Goal: Information Seeking & Learning: Learn about a topic

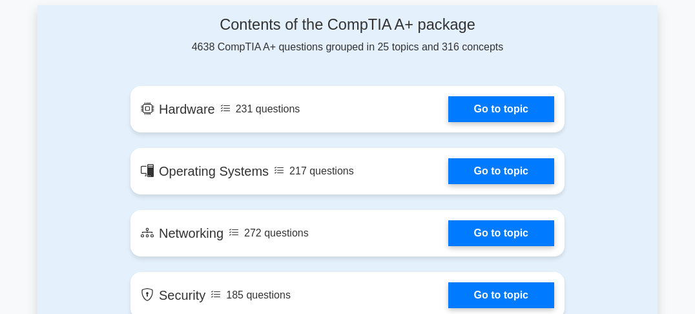
scroll to position [724, 0]
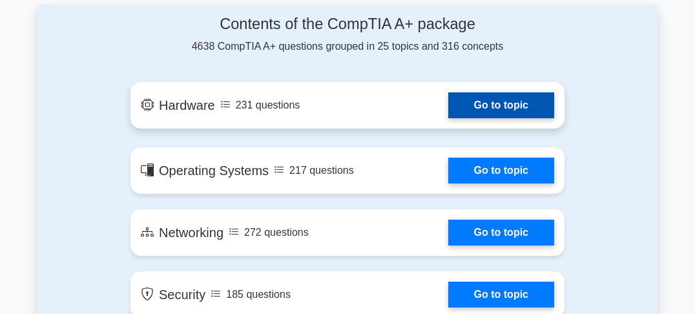
click at [505, 109] on link "Go to topic" at bounding box center [501, 105] width 106 height 26
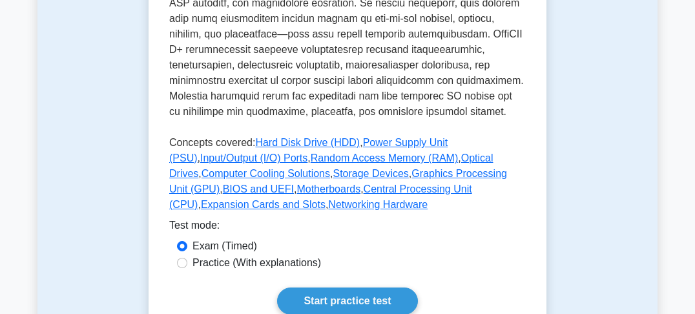
scroll to position [620, 0]
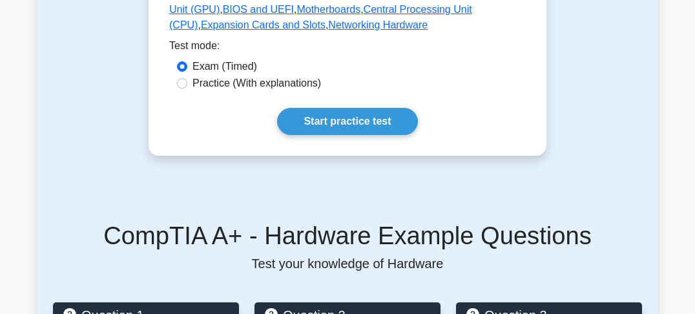
scroll to position [827, 0]
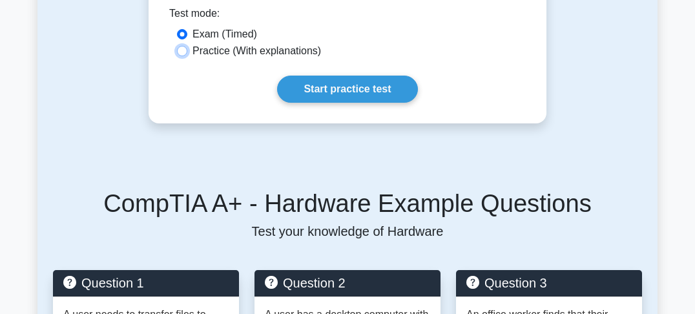
click at [185, 54] on input "Practice (With explanations)" at bounding box center [182, 51] width 10 height 10
radio input "true"
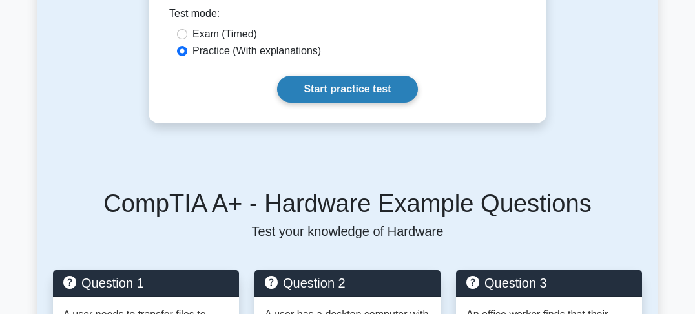
click at [351, 93] on link "Start practice test" at bounding box center [347, 89] width 140 height 27
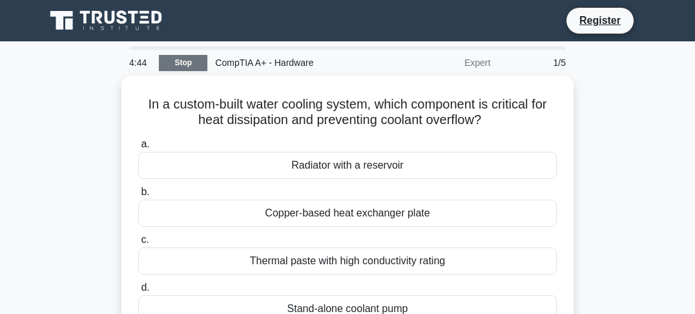
click at [178, 66] on link "Stop" at bounding box center [183, 63] width 48 height 16
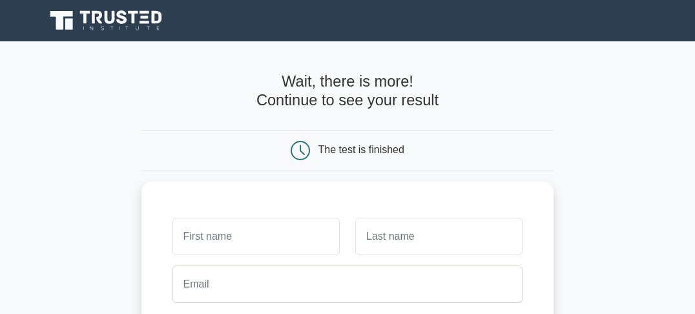
click at [547, 81] on h4 "Wait, there is more! Continue to see your result" at bounding box center [347, 90] width 413 height 37
click at [125, 20] on icon at bounding box center [122, 17] width 10 height 14
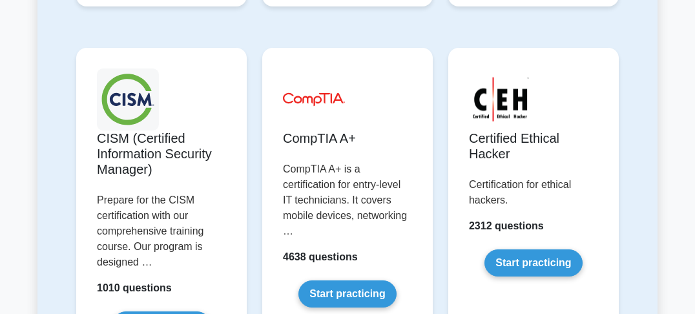
scroll to position [2274, 0]
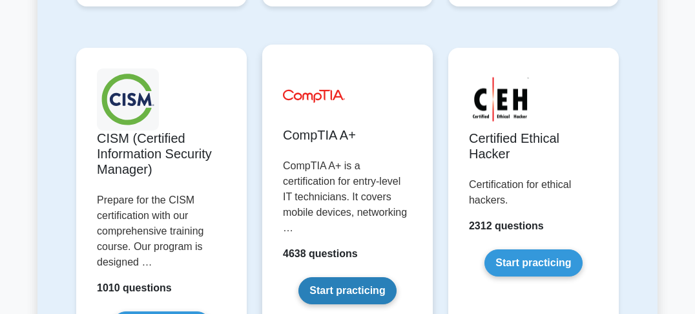
click at [355, 277] on link "Start practicing" at bounding box center [347, 290] width 98 height 27
